Goal: Information Seeking & Learning: Learn about a topic

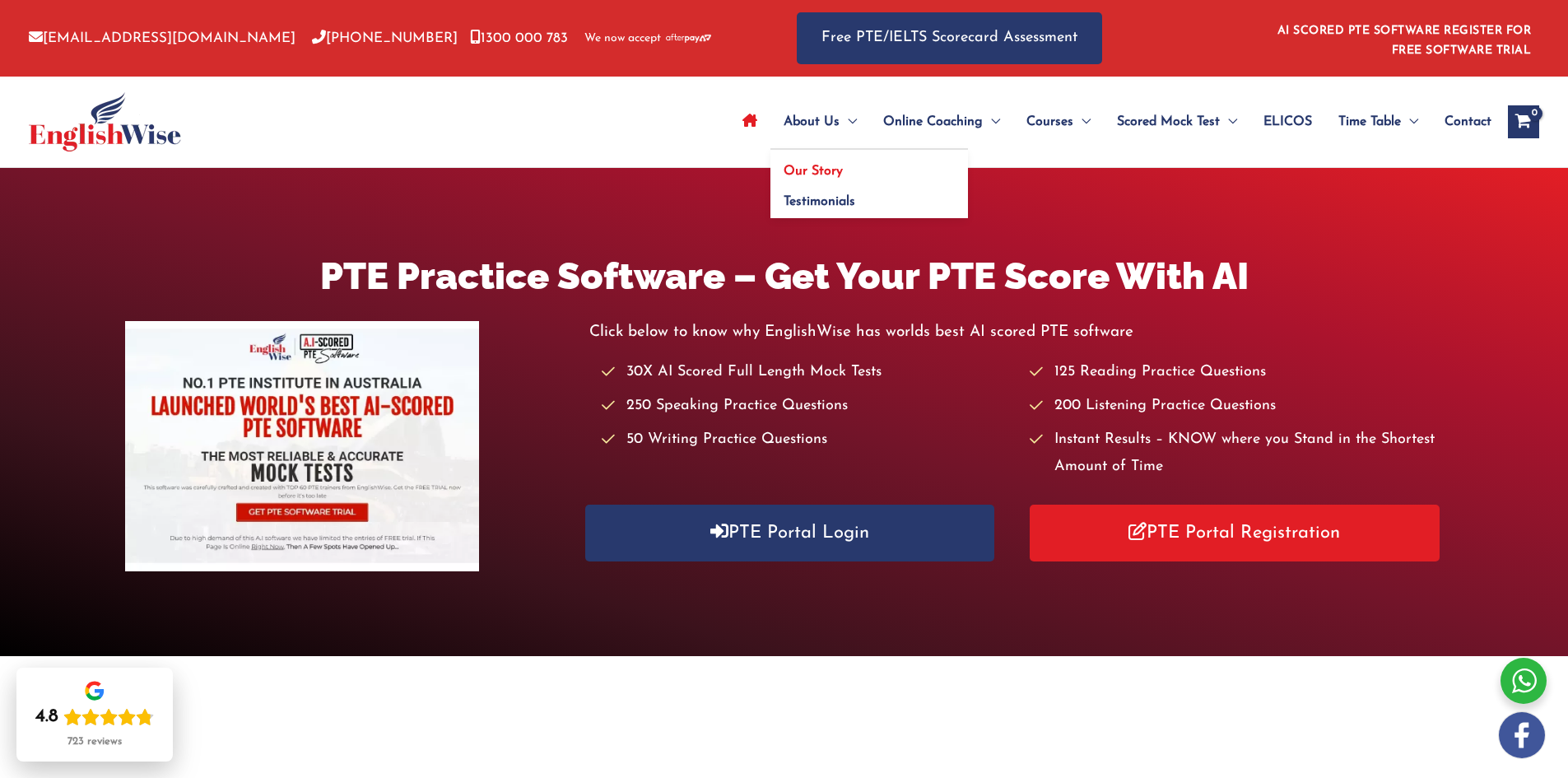
click at [818, 173] on span "Our Story" at bounding box center [813, 172] width 59 height 14
click at [816, 169] on span "Our Story" at bounding box center [813, 172] width 59 height 14
